Goal: Transaction & Acquisition: Subscribe to service/newsletter

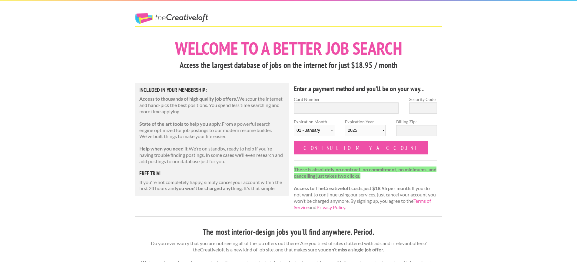
click at [197, 17] on link "The Creative Loft" at bounding box center [171, 18] width 73 height 11
click at [194, 21] on link "The Creative Loft" at bounding box center [171, 18] width 73 height 11
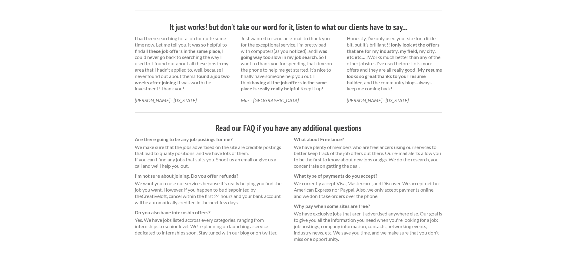
scroll to position [328, 0]
